Goal: Task Accomplishment & Management: Use online tool/utility

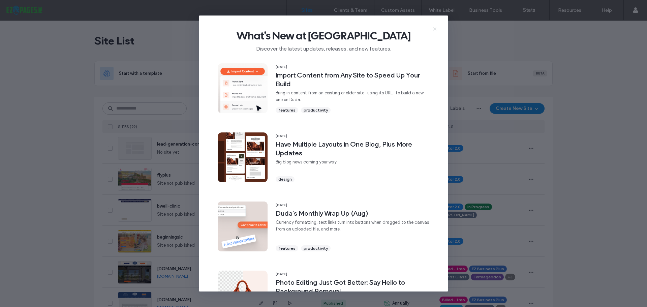
drag, startPoint x: 0, startPoint y: 0, endPoint x: 435, endPoint y: 29, distance: 436.0
click at [435, 29] on use at bounding box center [434, 28] width 3 height 3
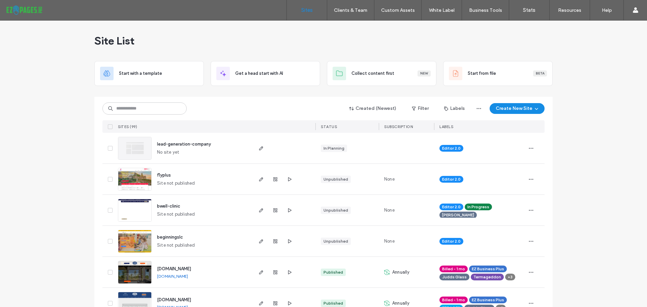
click at [235, 23] on div "Site List" at bounding box center [323, 41] width 458 height 40
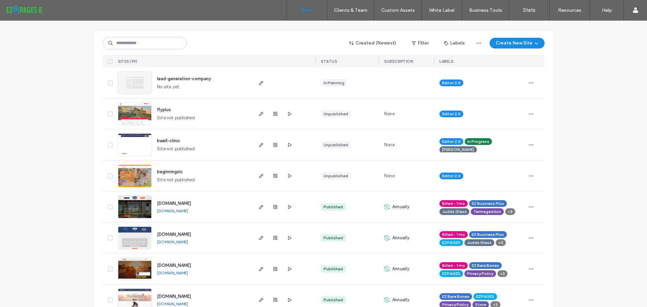
scroll to position [67, 0]
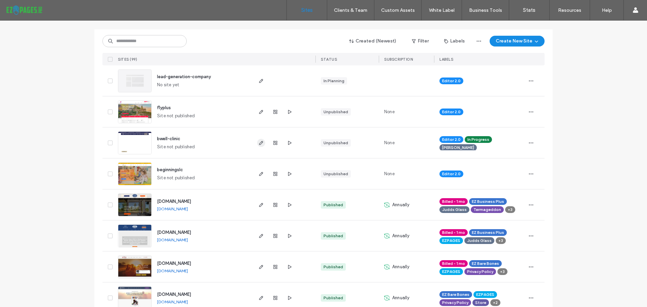
click at [258, 143] on icon "button" at bounding box center [260, 142] width 5 height 5
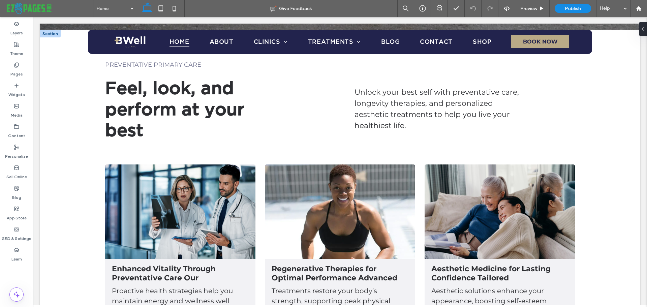
scroll to position [371, 0]
click at [256, 179] on div "Enhanced Vitality Through Preventative Care Our Proactive health strategies hel…" at bounding box center [340, 243] width 470 height 168
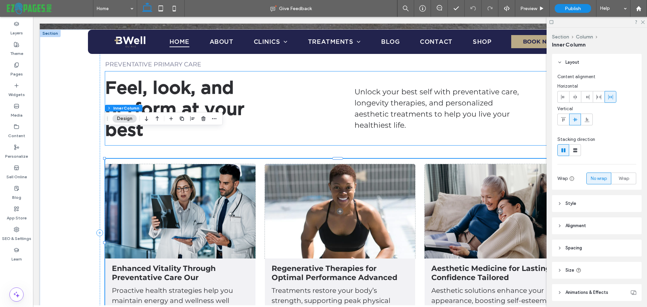
click at [272, 108] on h2 "Feel, look, and perform at your best" at bounding box center [189, 108] width 169 height 63
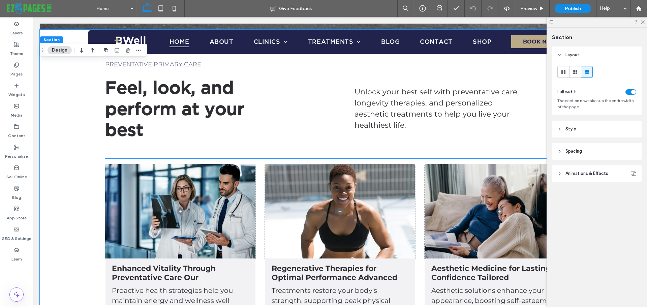
click at [115, 159] on div "Enhanced Vitality Through Preventative Care Our Proactive health strategies hel…" at bounding box center [340, 243] width 470 height 168
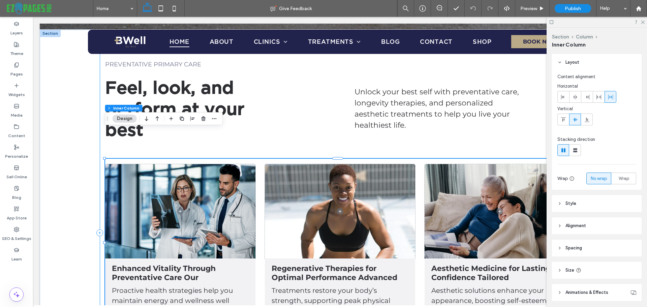
click at [103, 123] on div "PREVENTATIVE PRIMARY CARE Feel, look, and perform at your best Unlock your best…" at bounding box center [340, 232] width 480 height 382
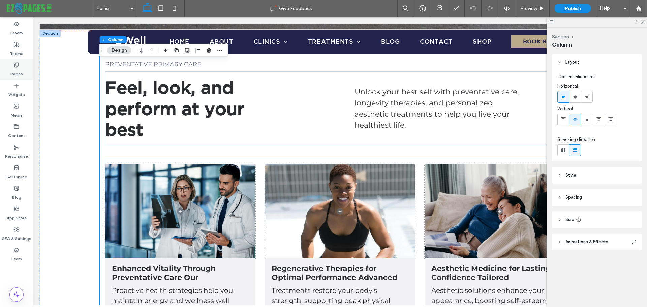
click at [13, 65] on div "Pages" at bounding box center [16, 69] width 33 height 21
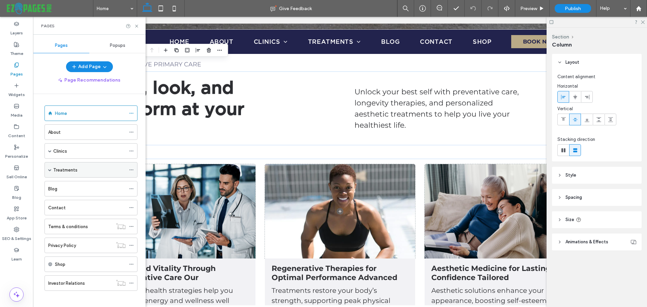
click at [52, 170] on div "Treatments" at bounding box center [90, 169] width 93 height 15
click at [105, 66] on icon "button" at bounding box center [104, 66] width 5 height 5
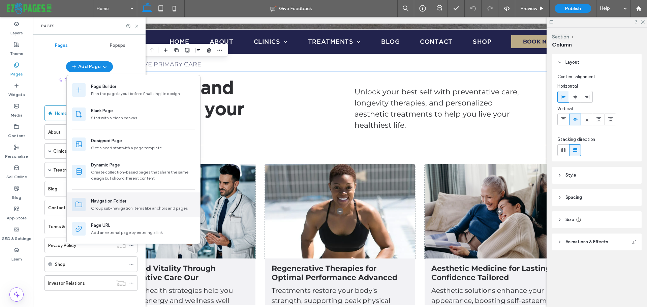
click at [110, 209] on div "Group sub-navigation items like anchors and pages" at bounding box center [143, 208] width 104 height 6
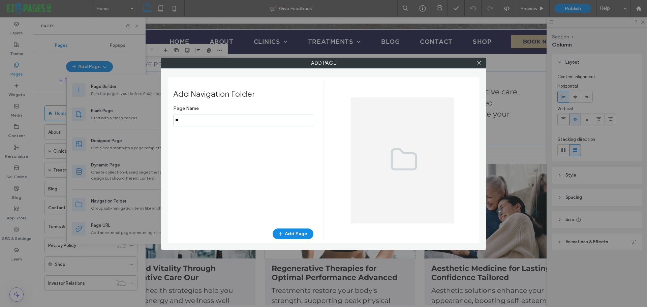
type input "*"
type input "**********"
click at [291, 232] on button "Add Page" at bounding box center [293, 233] width 41 height 11
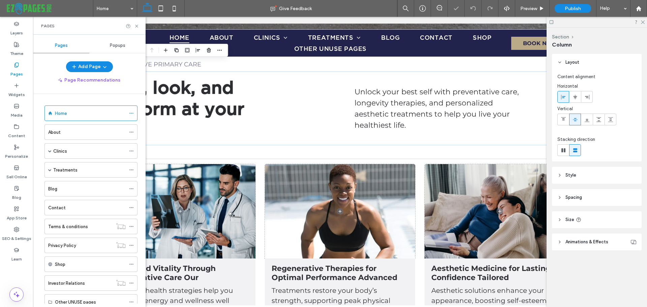
scroll to position [23, 0]
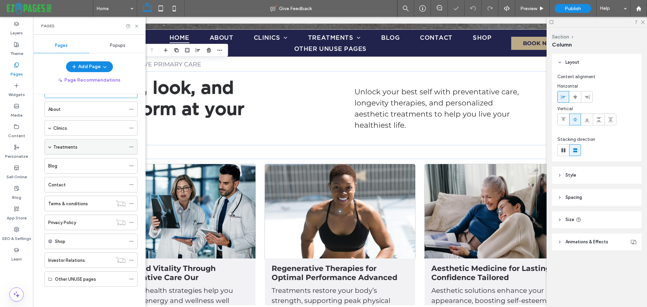
click at [49, 149] on span at bounding box center [49, 146] width 3 height 15
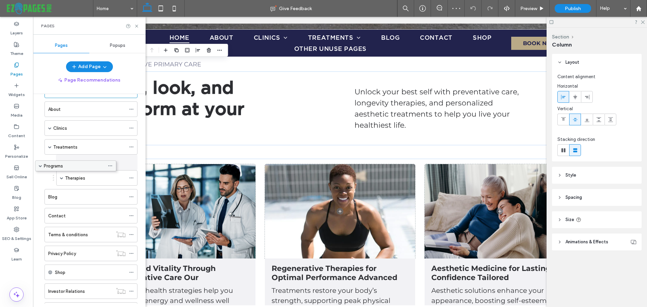
drag, startPoint x: 72, startPoint y: 162, endPoint x: 51, endPoint y: 165, distance: 21.4
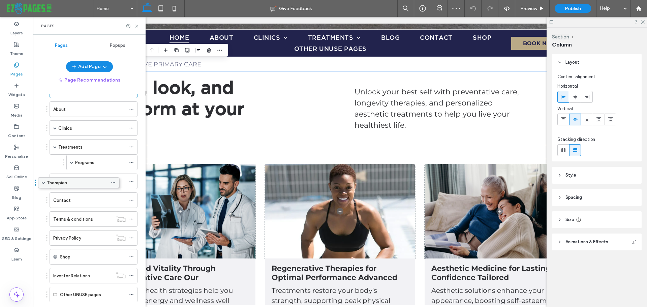
drag, startPoint x: 83, startPoint y: 176, endPoint x: 65, endPoint y: 180, distance: 18.6
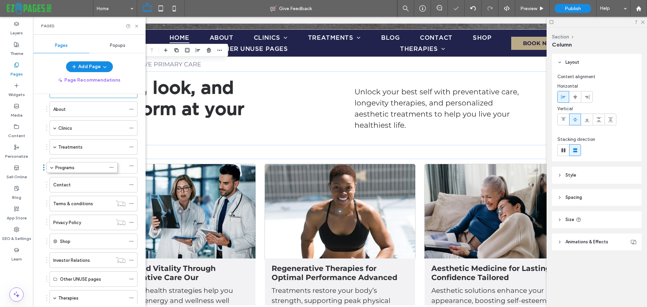
drag, startPoint x: 97, startPoint y: 163, endPoint x: 94, endPoint y: 163, distance: 3.4
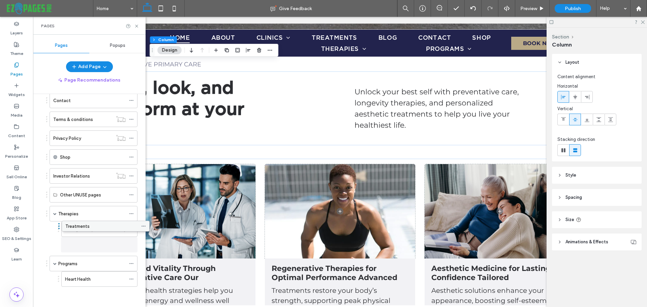
scroll to position [88, 0]
drag, startPoint x: 75, startPoint y: 115, endPoint x: 88, endPoint y: 196, distance: 82.8
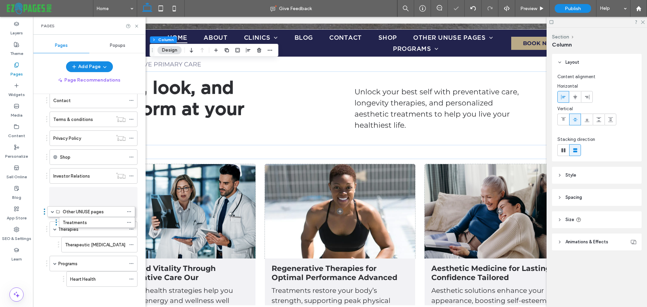
scroll to position [85, 0]
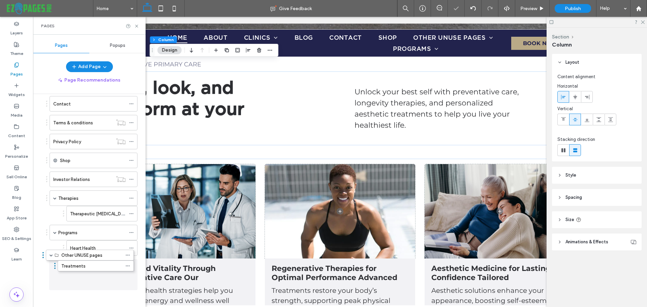
drag, startPoint x: 80, startPoint y: 192, endPoint x: 76, endPoint y: 277, distance: 85.0
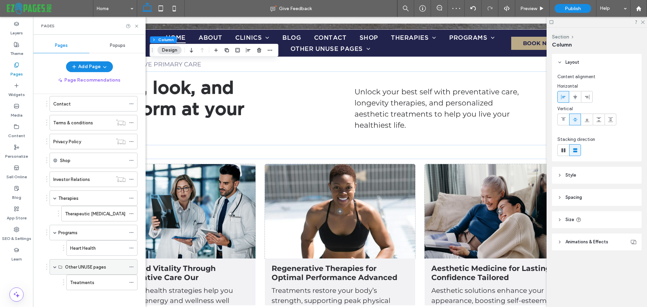
click at [132, 266] on icon at bounding box center [131, 266] width 5 height 5
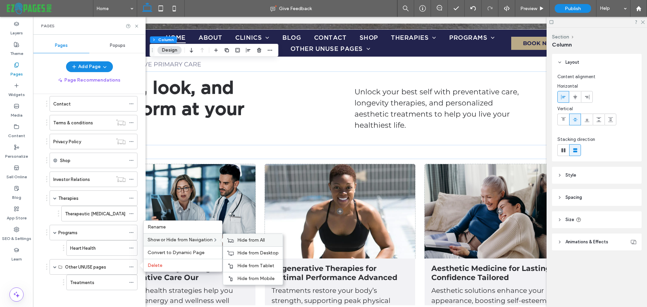
click at [251, 241] on span "Hide from All" at bounding box center [251, 240] width 28 height 6
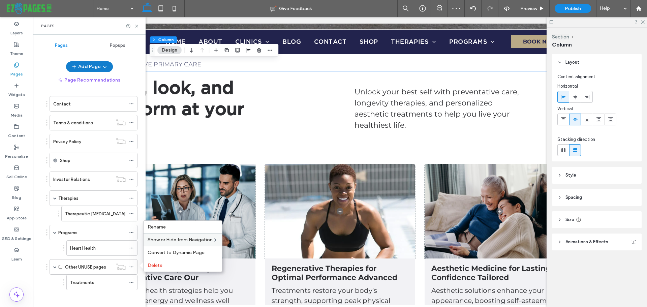
click at [86, 69] on button "Add Page" at bounding box center [89, 66] width 47 height 11
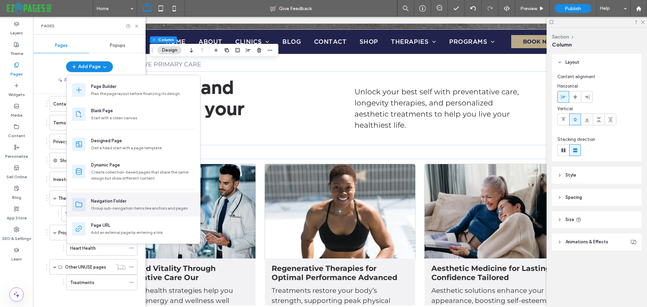
click at [118, 207] on div "Group sub-navigation items like anchors and pages" at bounding box center [143, 208] width 104 height 6
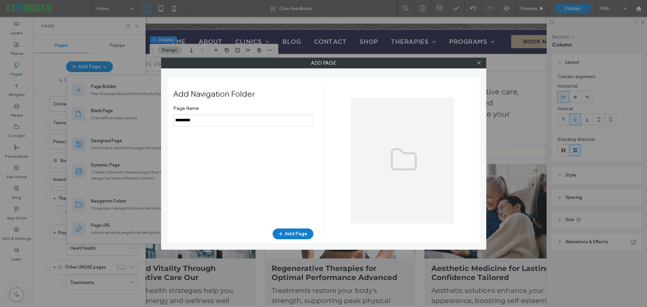
type input "*********"
click at [295, 231] on button "Add Page" at bounding box center [293, 233] width 41 height 11
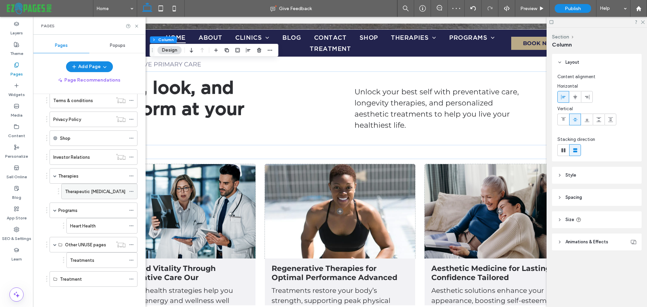
scroll to position [104, 0]
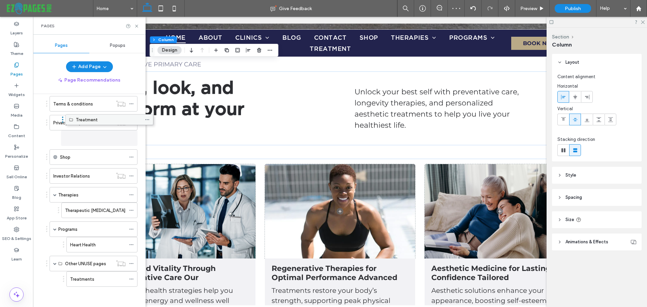
drag, startPoint x: 67, startPoint y: 276, endPoint x: 83, endPoint y: 119, distance: 157.8
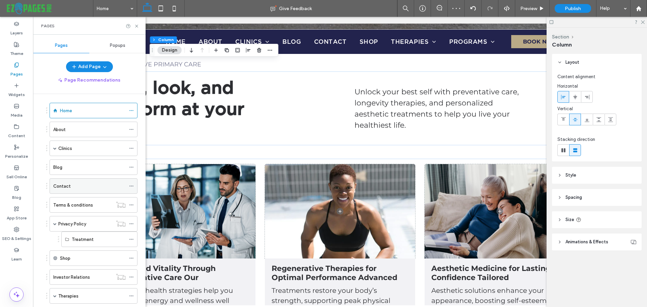
scroll to position [0, 0]
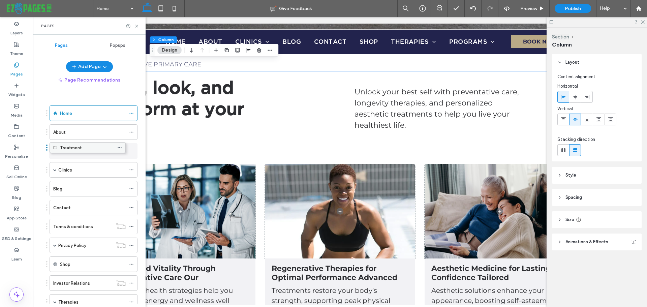
drag, startPoint x: 86, startPoint y: 242, endPoint x: 74, endPoint y: 147, distance: 96.1
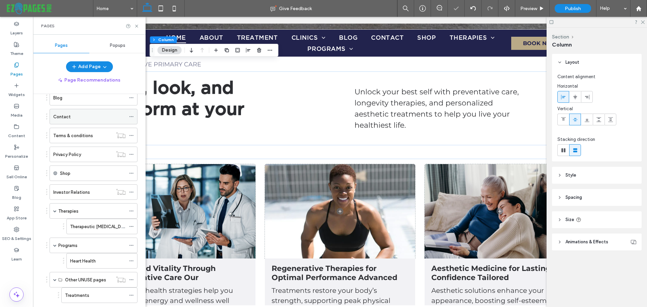
scroll to position [101, 0]
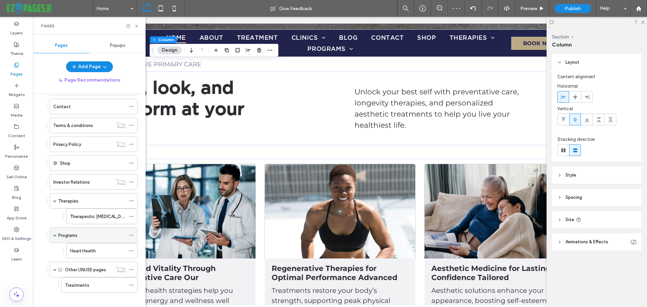
click at [56, 237] on span at bounding box center [54, 235] width 3 height 15
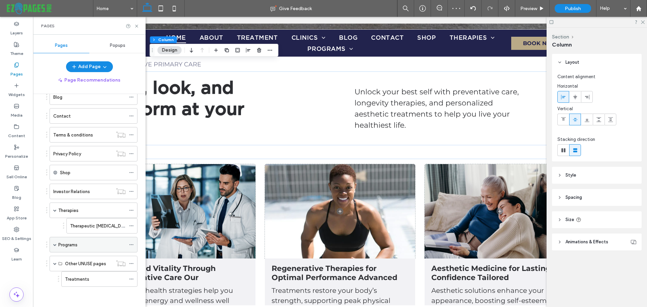
scroll to position [92, 0]
click at [56, 210] on span at bounding box center [54, 210] width 3 height 3
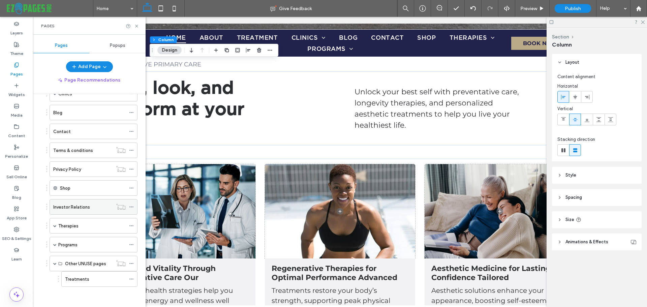
scroll to position [42, 0]
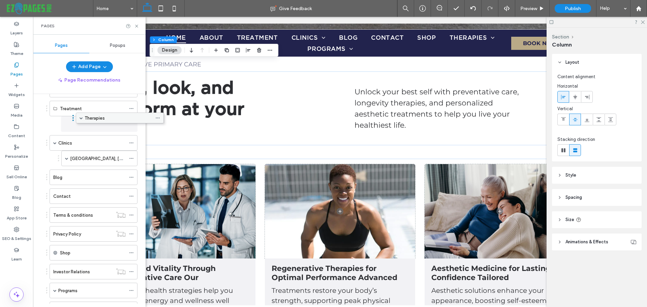
drag, startPoint x: 69, startPoint y: 260, endPoint x: 95, endPoint y: 121, distance: 141.6
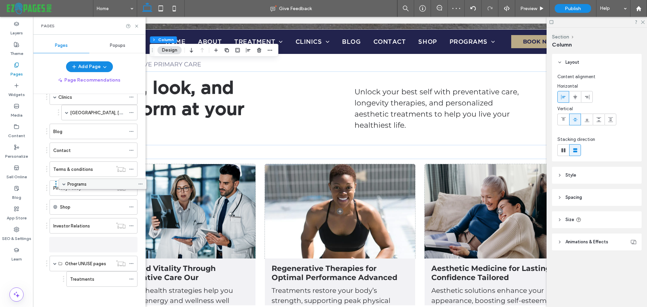
scroll to position [100, 0]
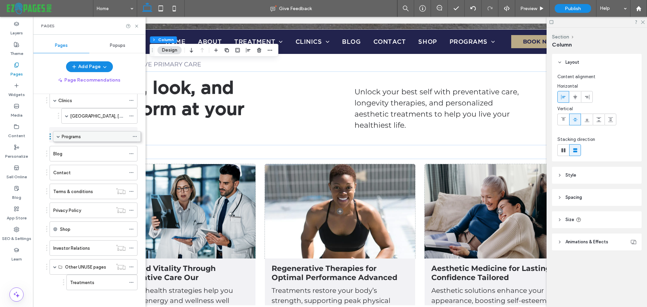
drag, startPoint x: 80, startPoint y: 245, endPoint x: 83, endPoint y: 139, distance: 105.9
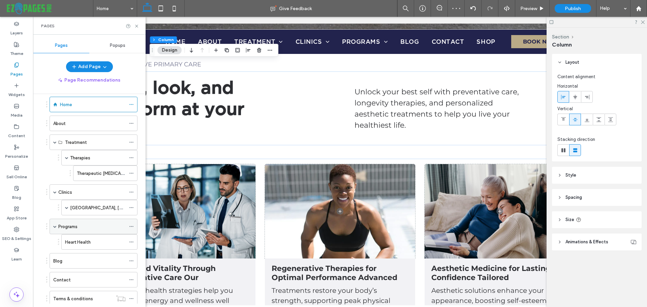
scroll to position [0, 0]
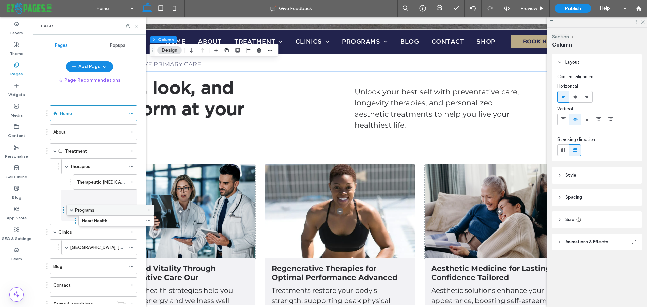
drag, startPoint x: 72, startPoint y: 234, endPoint x: 89, endPoint y: 211, distance: 28.4
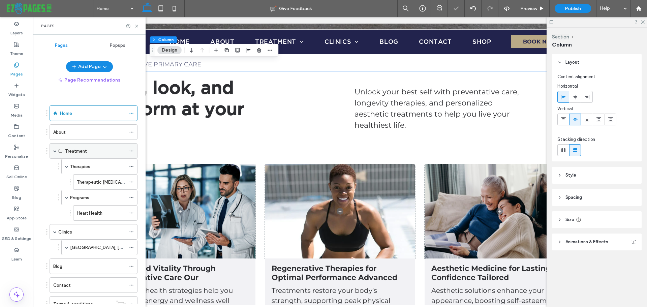
click at [54, 152] on span at bounding box center [54, 150] width 3 height 3
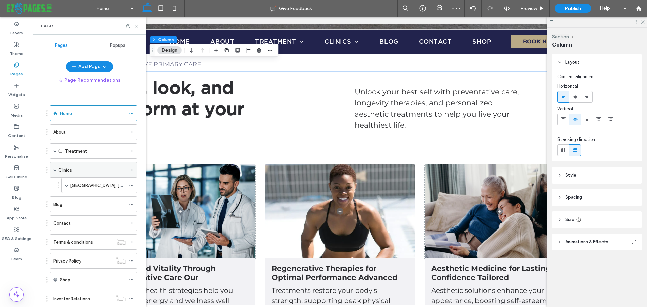
click at [53, 169] on div "Clinics" at bounding box center [94, 169] width 88 height 15
click at [53, 170] on div "Clinics" at bounding box center [94, 169] width 88 height 15
click at [54, 170] on span at bounding box center [54, 169] width 3 height 3
click at [137, 28] on icon at bounding box center [136, 26] width 5 height 5
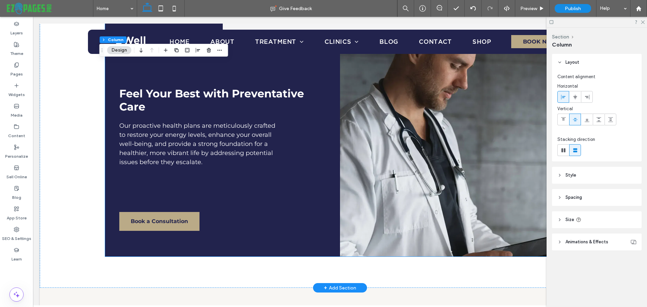
scroll to position [1011, 0]
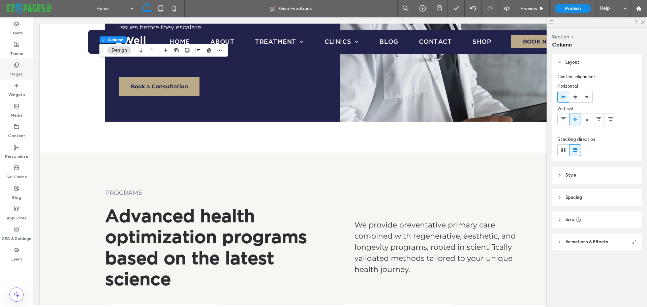
click at [18, 72] on label "Pages" at bounding box center [16, 72] width 12 height 9
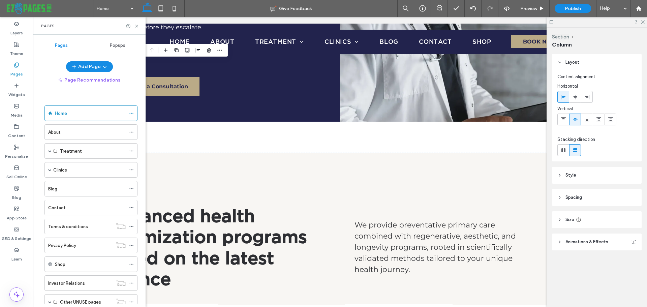
click at [18, 72] on label "Pages" at bounding box center [16, 72] width 12 height 9
click at [138, 25] on icon at bounding box center [136, 26] width 5 height 5
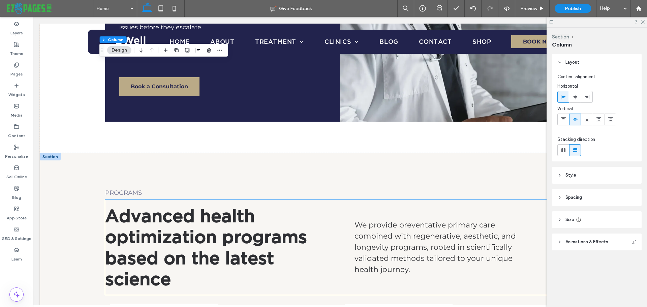
scroll to position [1146, 0]
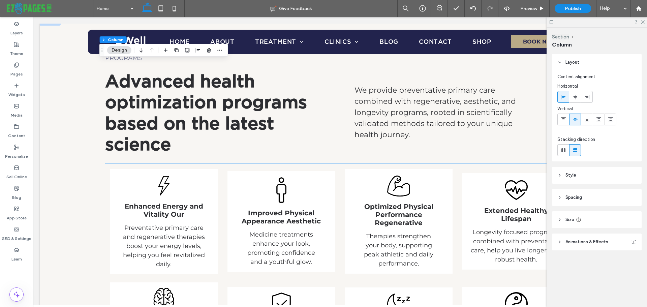
click at [201, 169] on div "Enhanced Energy and Vitality Our Preventative primary care and regenerative the…" at bounding box center [164, 221] width 108 height 105
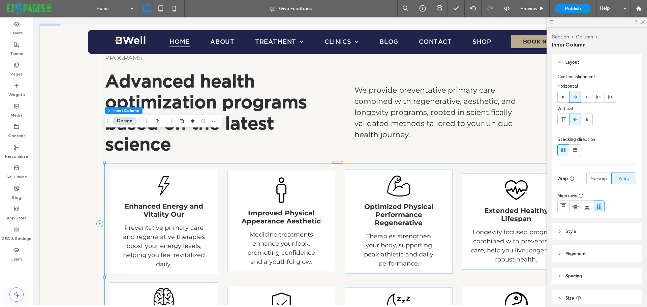
click at [201, 169] on div "Enhanced Energy and Vitality Our Preventative primary care and regenerative the…" at bounding box center [164, 221] width 108 height 105
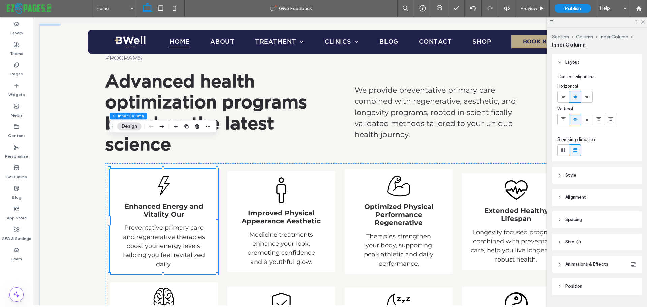
click at [568, 241] on span "Size" at bounding box center [569, 242] width 9 height 7
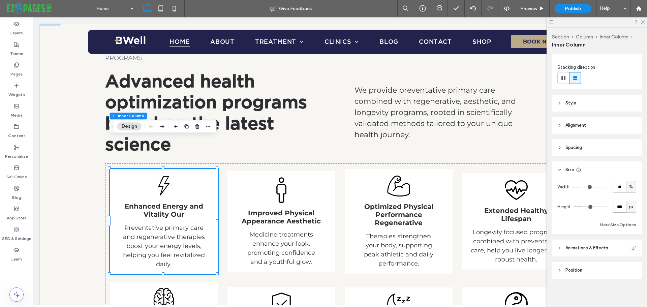
click at [614, 207] on input "***" at bounding box center [619, 207] width 13 height 12
type input "***"
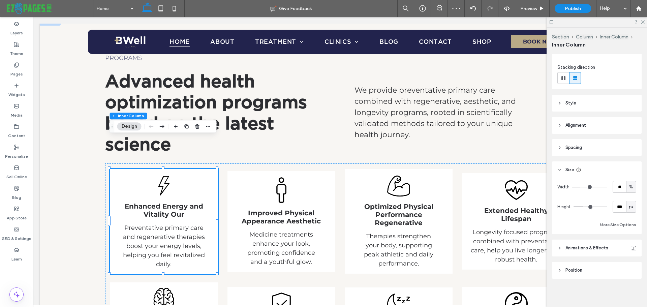
type input "***"
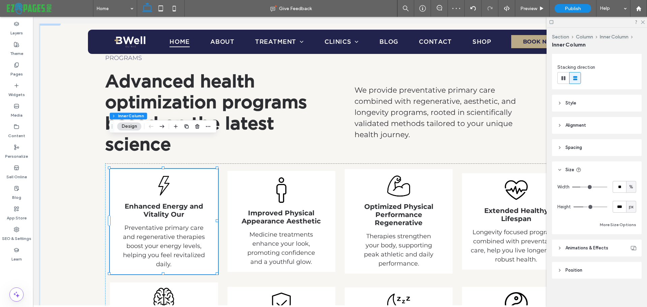
type input "***"
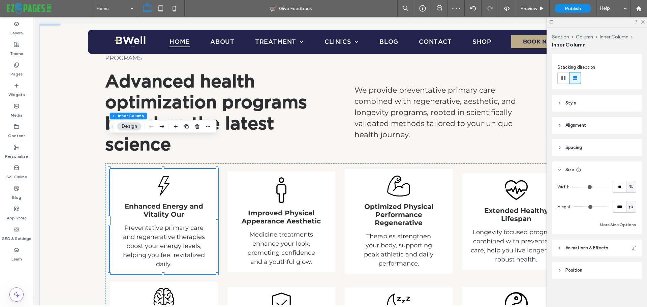
type input "***"
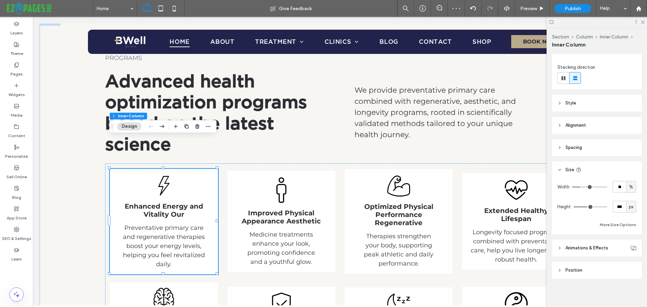
type input "***"
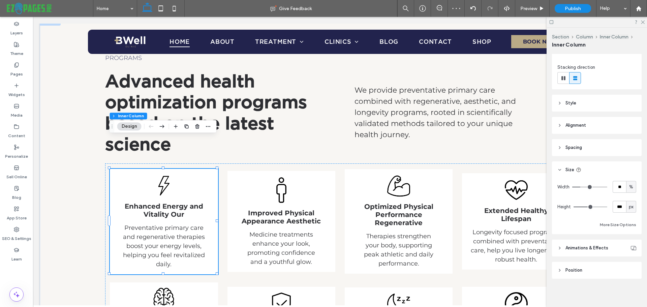
type input "***"
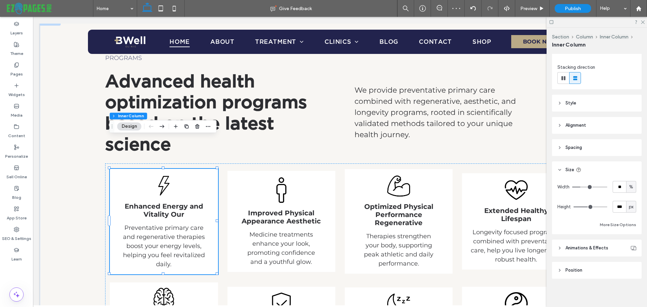
type input "***"
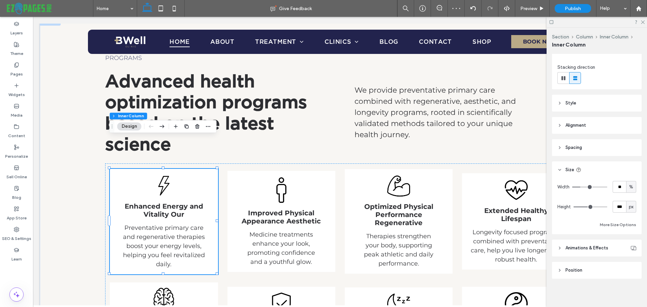
type input "***"
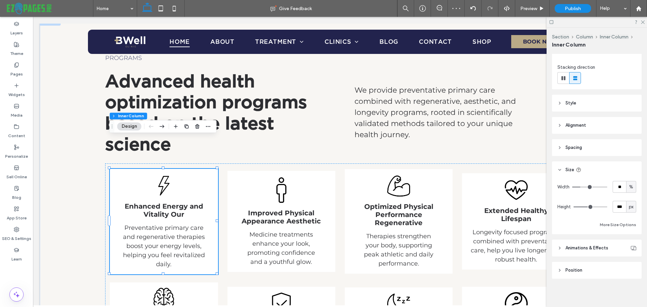
type input "***"
drag, startPoint x: 583, startPoint y: 207, endPoint x: 590, endPoint y: 207, distance: 6.7
type input "***"
click at [590, 207] on input "range" at bounding box center [590, 207] width 34 height 1
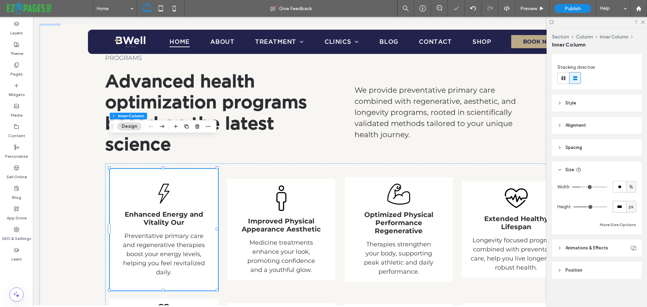
click at [619, 206] on input "***" at bounding box center [619, 207] width 13 height 12
type input "***"
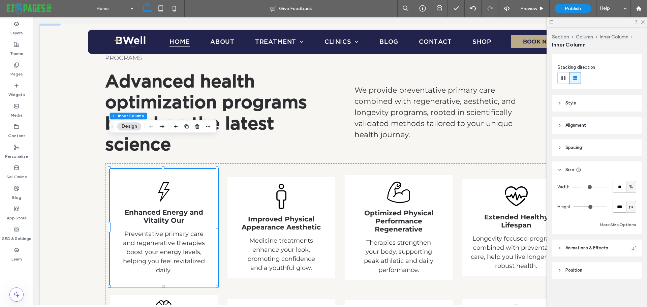
scroll to position [0, 0]
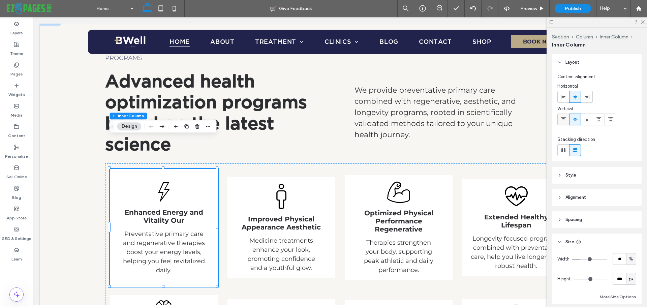
click at [564, 118] on icon at bounding box center [563, 119] width 5 height 5
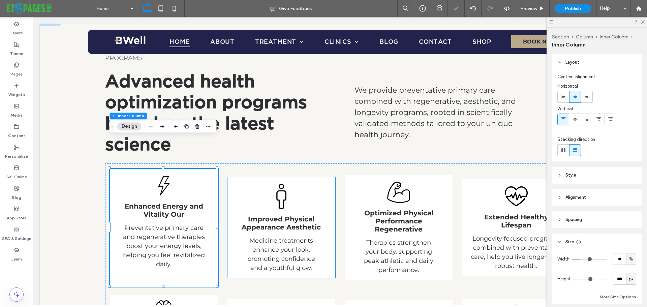
click at [325, 215] on div "Improved Physical Appearance Aesthetic Medicine treatments enhance your look, p…" at bounding box center [281, 227] width 108 height 101
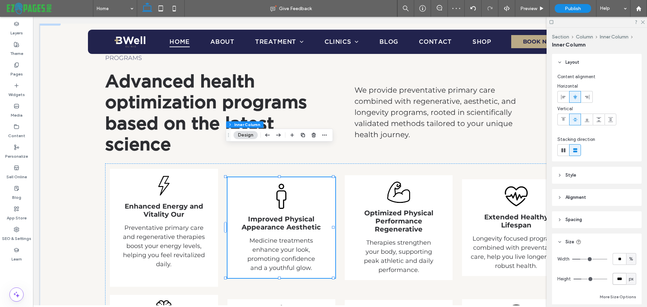
click at [615, 276] on input "***" at bounding box center [619, 279] width 13 height 12
type input "***"
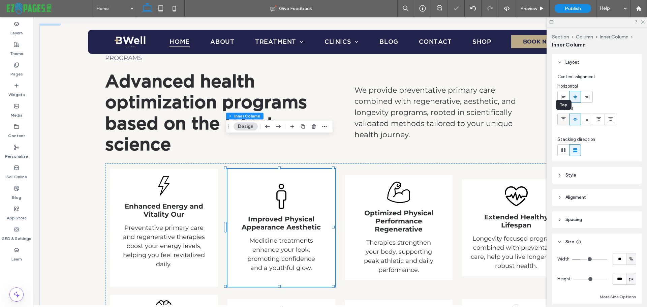
click at [566, 119] on div at bounding box center [563, 119] width 11 height 11
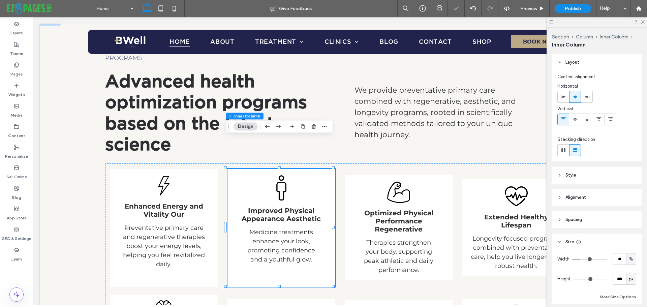
click at [598, 163] on div "Layout Content alignment Horizontal Vertical Stacking direction Style Color Ima…" at bounding box center [599, 179] width 94 height 250
click at [438, 236] on div "Optimized Physical Performance Regenerative Therapies strengthen your body, sup…" at bounding box center [399, 227] width 108 height 104
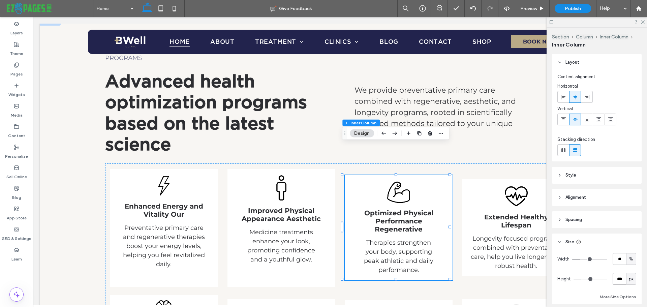
click at [614, 278] on input "***" at bounding box center [619, 279] width 13 height 12
type input "***"
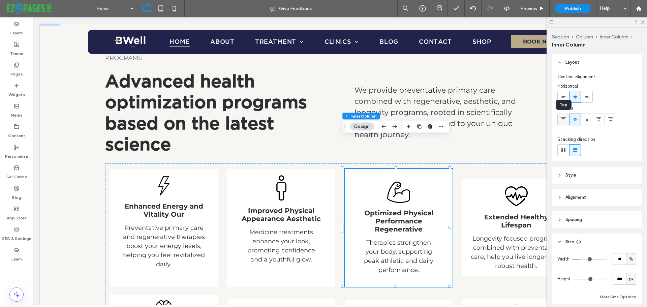
click at [561, 118] on icon at bounding box center [563, 119] width 5 height 5
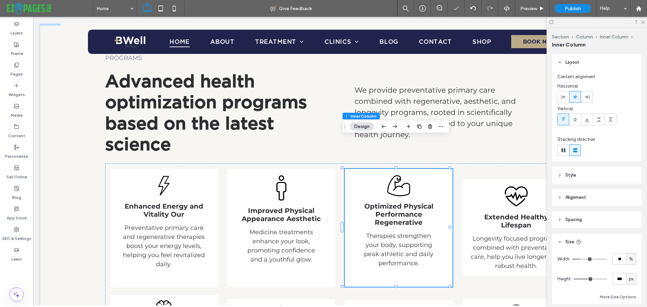
click at [624, 97] on div at bounding box center [596, 97] width 79 height 12
click at [643, 21] on icon at bounding box center [642, 22] width 4 height 4
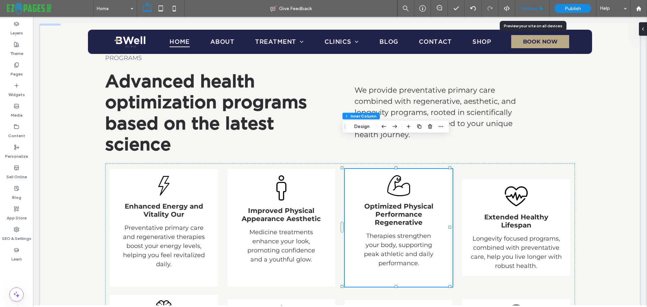
click at [524, 11] on div "Preview" at bounding box center [532, 8] width 34 height 17
click at [535, 10] on span "Preview" at bounding box center [528, 9] width 17 height 6
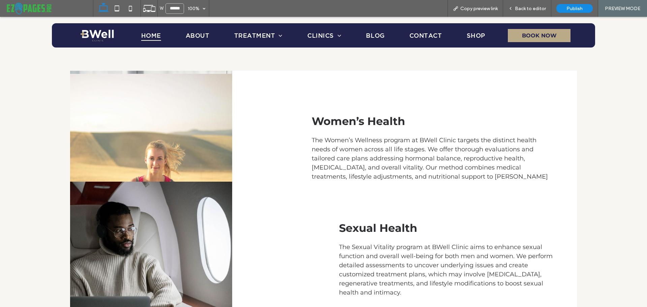
scroll to position [3008, 0]
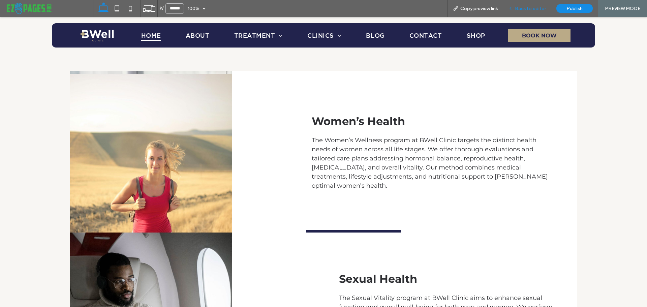
drag, startPoint x: 534, startPoint y: 6, endPoint x: 313, endPoint y: 39, distance: 223.5
click at [534, 6] on span "Back to editor" at bounding box center [530, 9] width 31 height 6
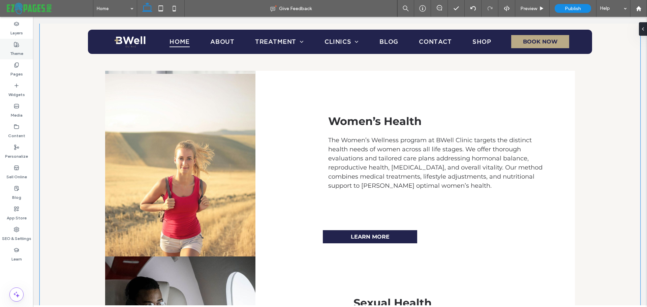
scroll to position [3021, 0]
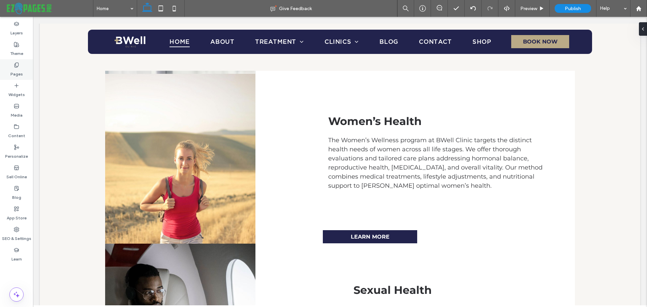
click at [14, 73] on label "Pages" at bounding box center [16, 72] width 12 height 9
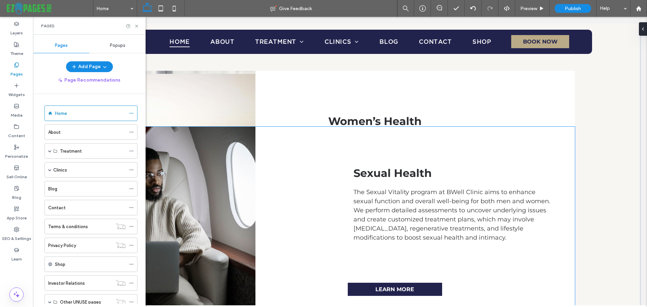
scroll to position [3189, 0]
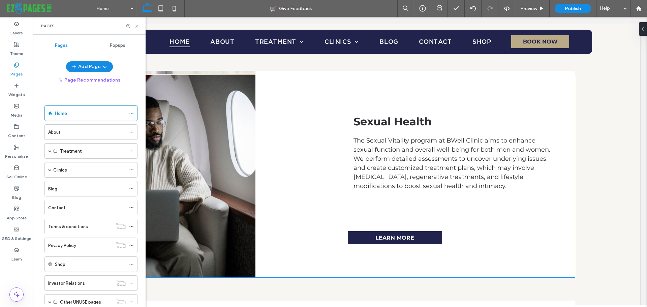
click at [373, 137] on span "The Sexual Vitality program at BWell Clinic aims to enhance sexual function and…" at bounding box center [451, 163] width 197 height 53
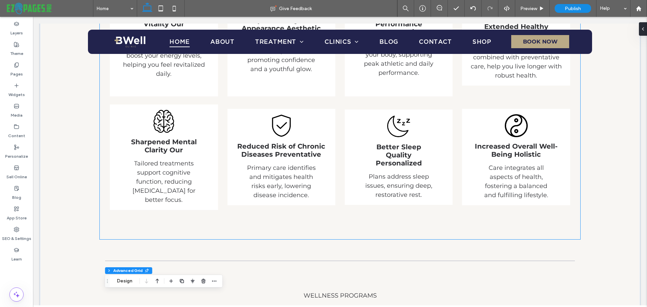
scroll to position [1471, 0]
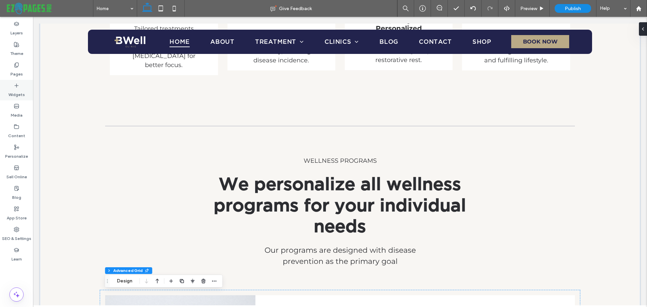
click at [17, 88] on icon at bounding box center [16, 85] width 5 height 5
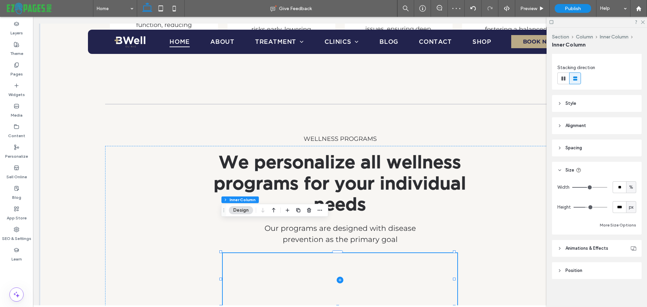
scroll to position [73, 0]
click at [571, 248] on span "Animations & Effects" at bounding box center [586, 246] width 43 height 7
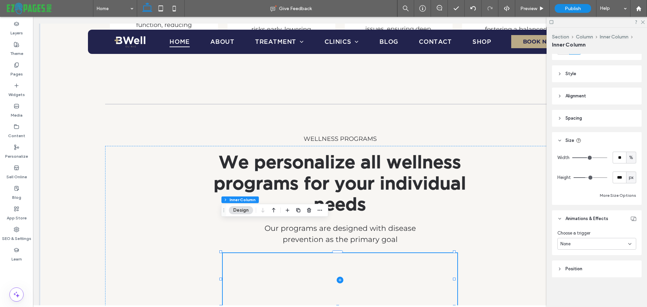
click at [582, 243] on div "None" at bounding box center [594, 244] width 68 height 7
click at [309, 212] on icon "button" at bounding box center [308, 210] width 5 height 5
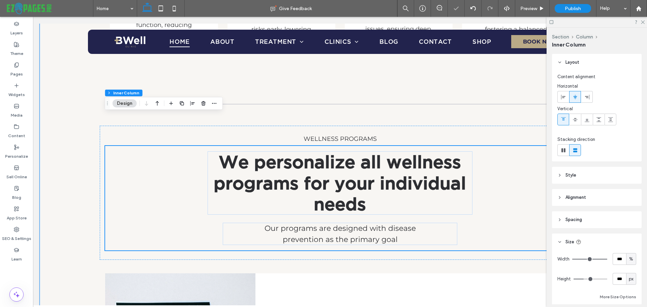
scroll to position [1627, 0]
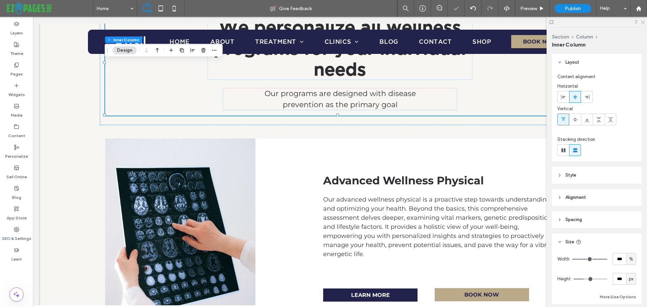
click at [644, 23] on icon at bounding box center [642, 22] width 4 height 4
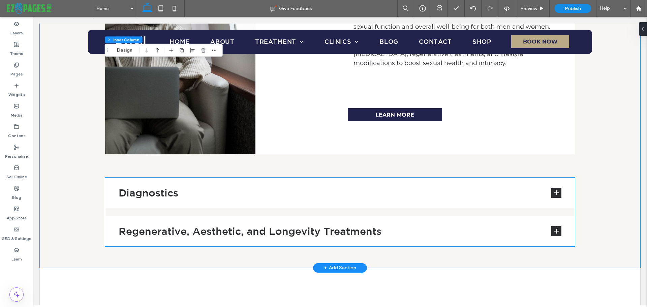
scroll to position [3177, 0]
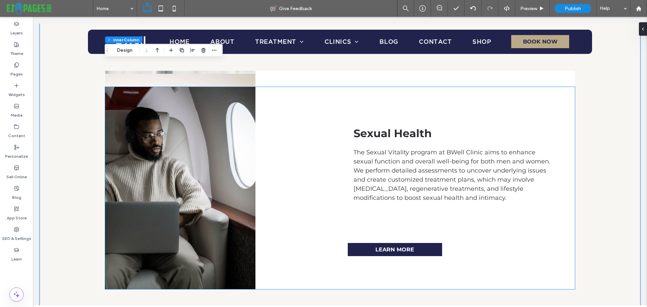
click at [363, 149] on span "The Sexual Vitality program at BWell Clinic aims to enhance sexual function and…" at bounding box center [451, 175] width 197 height 53
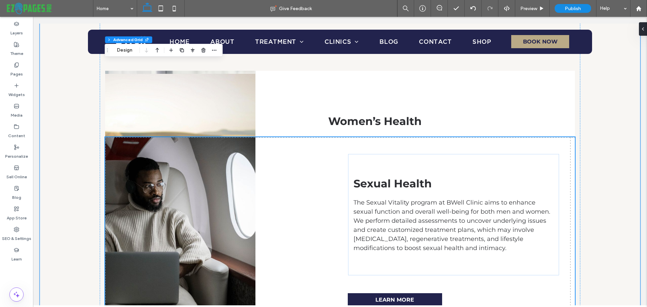
scroll to position [3076, 0]
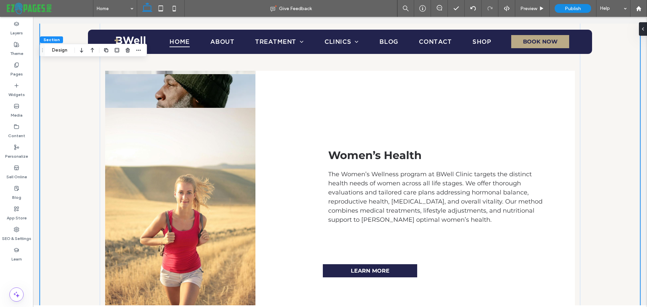
scroll to position [2942, 0]
